Goal: Transaction & Acquisition: Purchase product/service

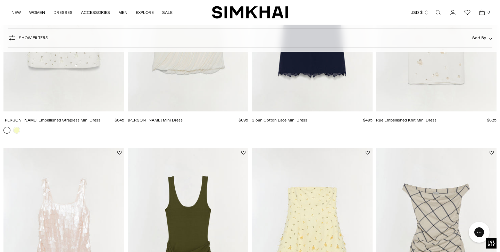
scroll to position [1428, 0]
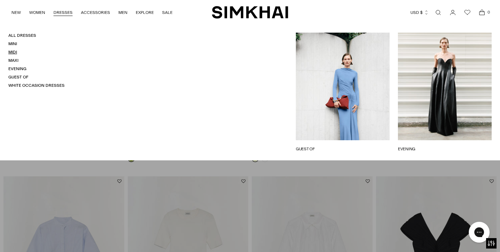
click at [10, 51] on link "Midi" at bounding box center [12, 52] width 9 height 5
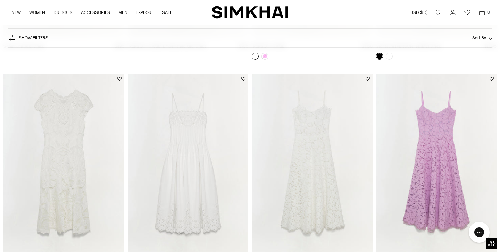
scroll to position [3072, 0]
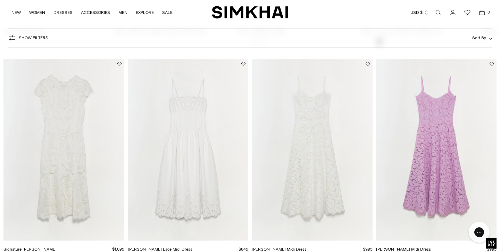
click at [0, 0] on img "Julia Lace Midi Dress" at bounding box center [0, 0] width 0 height 0
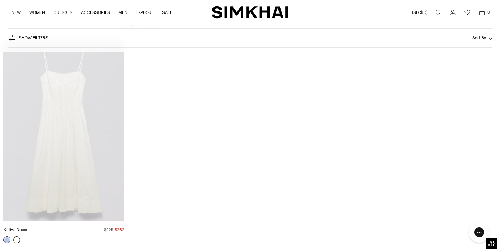
scroll to position [9792, 0]
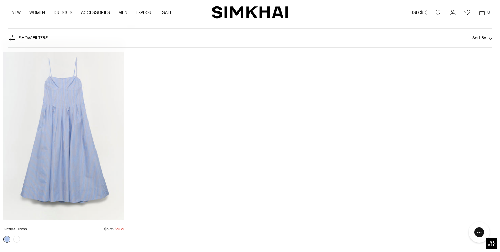
click at [0, 0] on img "Kittiya Dress" at bounding box center [0, 0] width 0 height 0
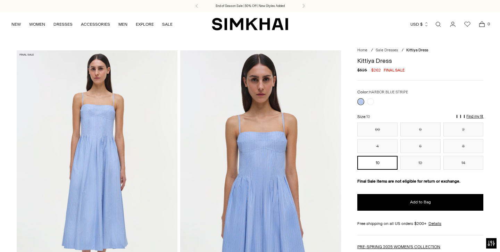
drag, startPoint x: 0, startPoint y: 0, endPoint x: 262, endPoint y: 165, distance: 309.9
click at [262, 165] on img at bounding box center [260, 170] width 161 height 241
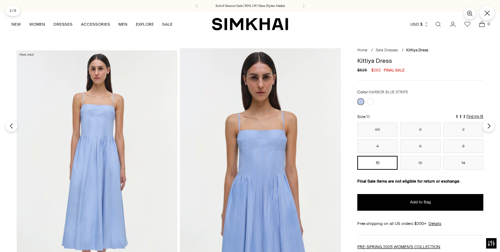
click at [262, 165] on img at bounding box center [260, 168] width 161 height 241
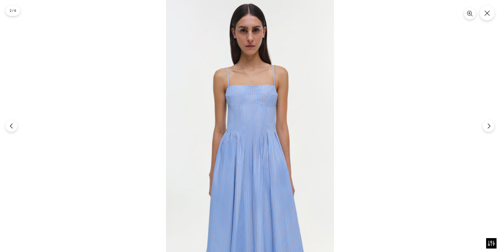
click at [248, 149] on img at bounding box center [250, 126] width 168 height 252
click at [249, 109] on img at bounding box center [250, 126] width 168 height 252
click at [487, 14] on icon "Close" at bounding box center [487, 13] width 6 height 6
